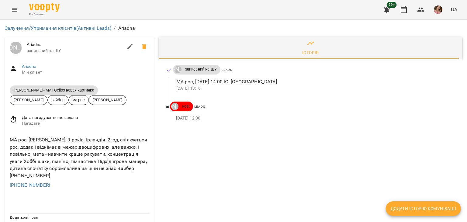
scroll to position [30, 0]
drag, startPoint x: 47, startPoint y: 155, endPoint x: 0, endPoint y: 152, distance: 47.5
copy link "+380980857424"
